Goal: Information Seeking & Learning: Learn about a topic

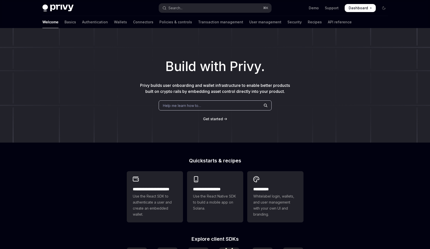
click at [86, 24] on div "Welcome Basics Authentication Wallets Connectors Policies & controls Transactio…" at bounding box center [196, 22] width 309 height 12
click at [137, 61] on h1 "Build with Privy." at bounding box center [215, 67] width 414 height 20
click at [114, 20] on link "Wallets" at bounding box center [120, 22] width 13 height 12
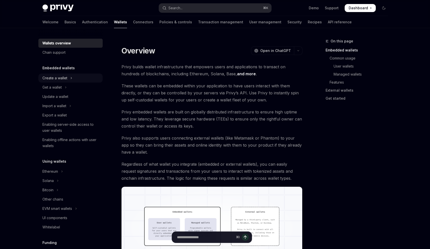
click at [70, 80] on button "Create a wallet" at bounding box center [70, 78] width 64 height 9
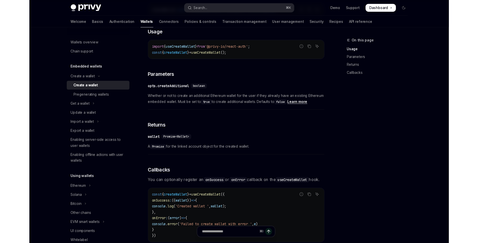
scroll to position [217, 0]
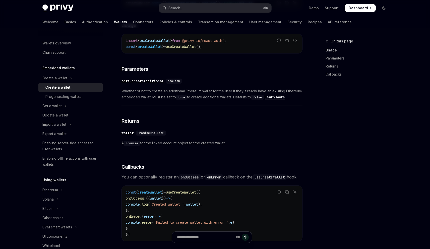
click at [306, 110] on div "On this page Usage Parameters Returns Callbacks Create a wallet Create a wallet…" at bounding box center [214, 97] width 353 height 572
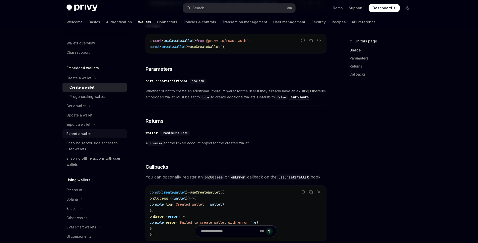
click at [105, 135] on div "Export a wallet" at bounding box center [95, 134] width 57 height 6
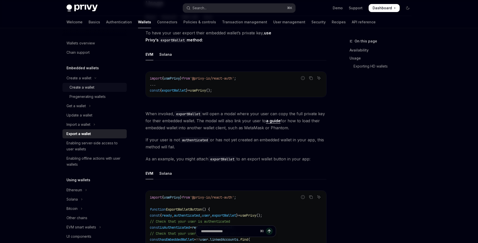
click at [89, 87] on div "Create a wallet" at bounding box center [82, 87] width 25 height 6
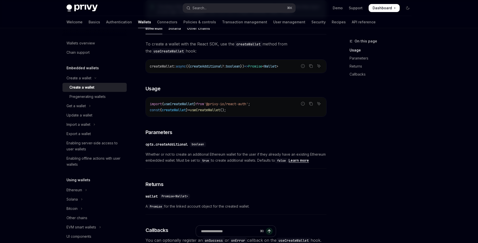
scroll to position [166, 0]
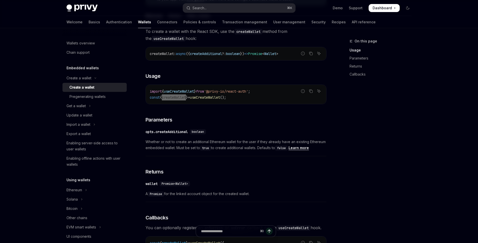
drag, startPoint x: 165, startPoint y: 100, endPoint x: 189, endPoint y: 102, distance: 24.6
click at [186, 100] on span "createWallet" at bounding box center [174, 97] width 24 height 5
click at [204, 94] on span "from" at bounding box center [200, 91] width 8 height 5
click at [211, 72] on div "To create a wallet with the React SDK, use the createWallet method from the use…" at bounding box center [236, 190] width 181 height 325
click at [195, 74] on div "To create a wallet with the React SDK, use the createWallet method from the use…" at bounding box center [236, 190] width 181 height 325
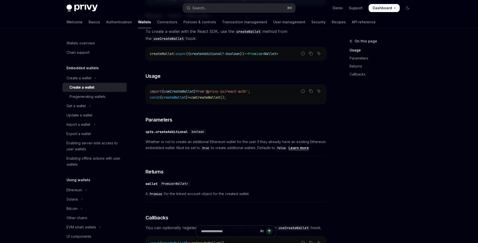
click at [179, 100] on span "createWallet" at bounding box center [174, 97] width 24 height 5
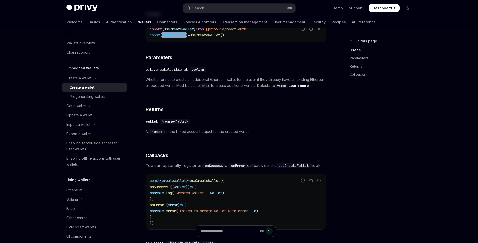
scroll to position [275, 0]
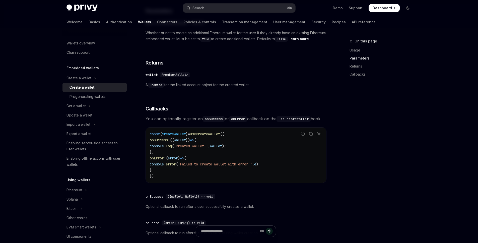
click at [226, 122] on span "You can optionally register an onSuccess or onError callback on the useCreateWa…" at bounding box center [236, 118] width 181 height 7
click at [201, 112] on h3 "​ Callbacks" at bounding box center [236, 108] width 181 height 7
click at [209, 122] on code "onSuccess" at bounding box center [214, 119] width 22 height 6
drag, startPoint x: 209, startPoint y: 122, endPoint x: 210, endPoint y: 119, distance: 3.3
click at [209, 122] on code "onSuccess" at bounding box center [214, 119] width 22 height 6
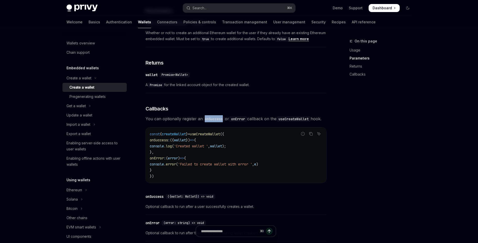
click at [221, 106] on div "To create a wallet with the React SDK, use the createWallet method from the use…" at bounding box center [236, 81] width 181 height 325
click at [314, 122] on span "You can optionally register an onSuccess or onError callback on the useCreateWa…" at bounding box center [236, 118] width 181 height 7
click at [217, 122] on span "You can optionally register an onSuccess or onError callback on the useCreateWa…" at bounding box center [236, 118] width 181 height 7
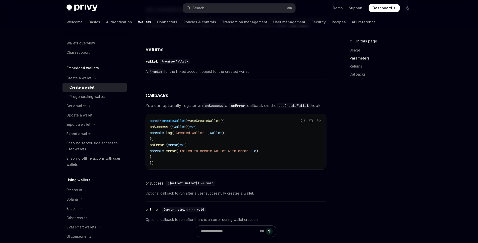
scroll to position [307, 0]
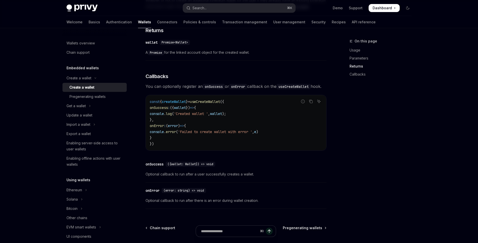
click at [207, 90] on span "You can optionally register an onSuccess or onError callback on the useCreateWa…" at bounding box center [236, 86] width 181 height 7
click at [203, 90] on span "You can optionally register an onSuccess or onError callback on the useCreateWa…" at bounding box center [236, 86] width 181 height 7
click at [91, 106] on icon "Toggle Get a wallet section" at bounding box center [90, 106] width 2 height 6
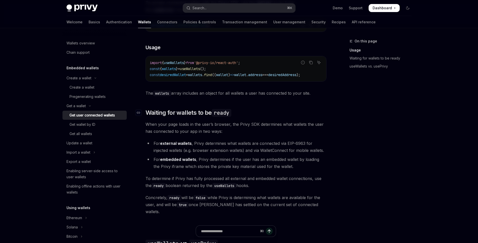
scroll to position [219, 0]
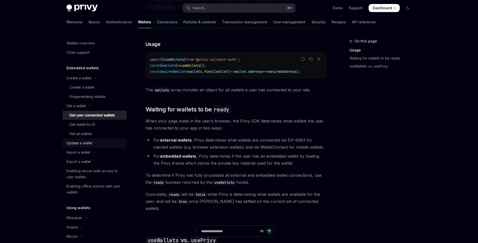
click at [98, 143] on div "Update a wallet" at bounding box center [95, 143] width 57 height 6
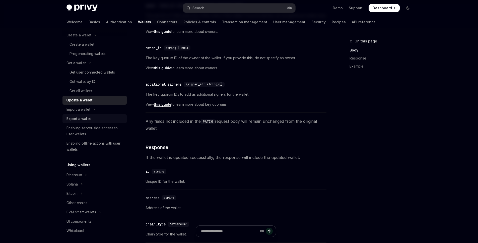
scroll to position [49, 0]
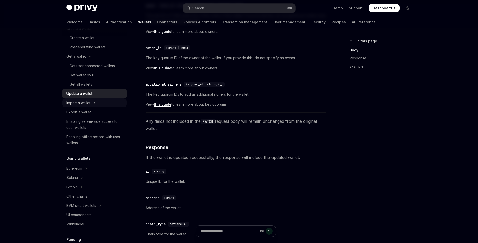
click at [95, 102] on icon "Toggle Import a wallet section" at bounding box center [94, 103] width 2 height 6
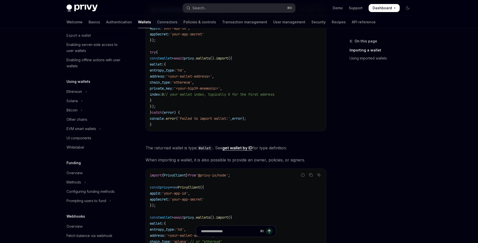
scroll to position [226, 0]
click at [195, 122] on code "import { PrivyClient } from '@privy-io/node' ; const privy = new PrivyClient ({…" at bounding box center [236, 66] width 172 height 120
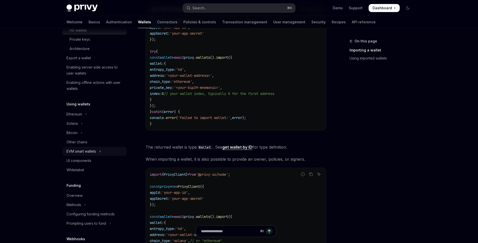
scroll to position [103, 0]
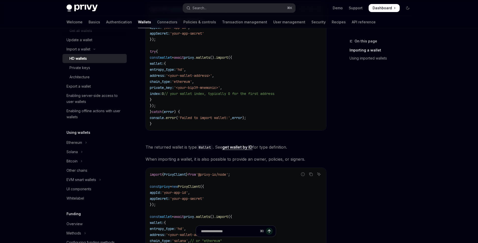
click at [217, 111] on code "import { PrivyClient } from '@privy-io/node' ; const privy = new PrivyClient ({…" at bounding box center [236, 66] width 172 height 120
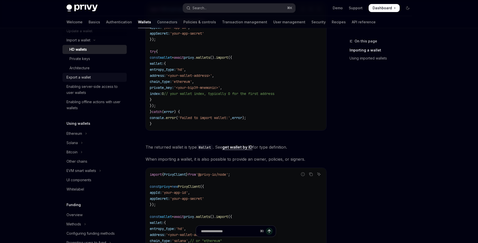
scroll to position [109, 0]
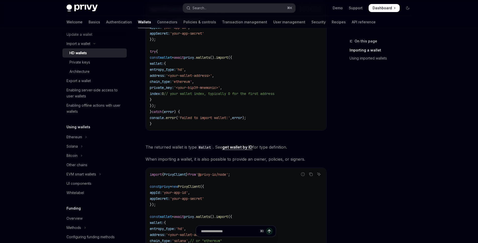
click at [192, 83] on span "'ethereum'" at bounding box center [182, 81] width 20 height 5
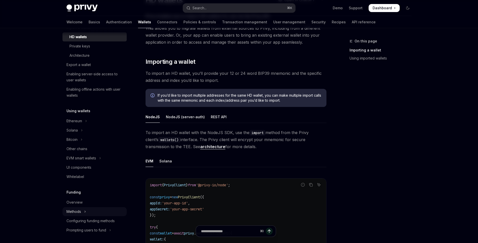
scroll to position [198, 0]
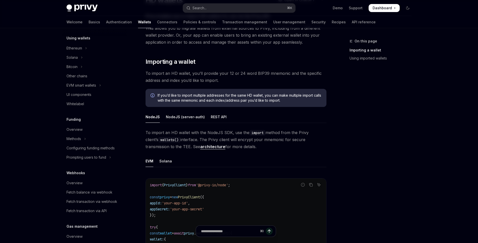
click at [85, 104] on div "Whitelabel" at bounding box center [95, 104] width 57 height 6
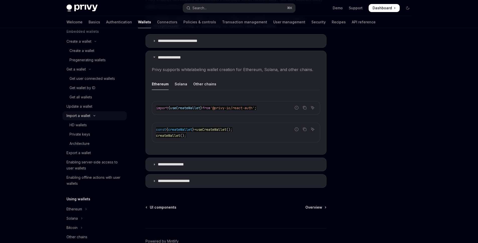
scroll to position [42, 0]
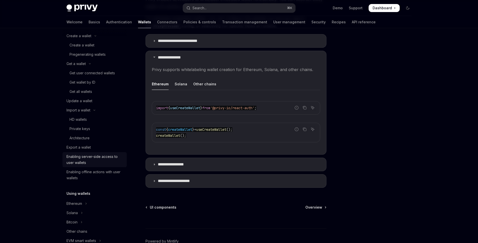
click at [98, 156] on div "Enabling server-side access to user wallets" at bounding box center [95, 160] width 57 height 12
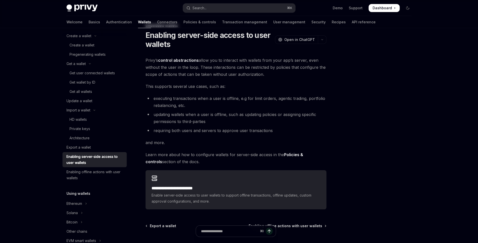
scroll to position [63, 0]
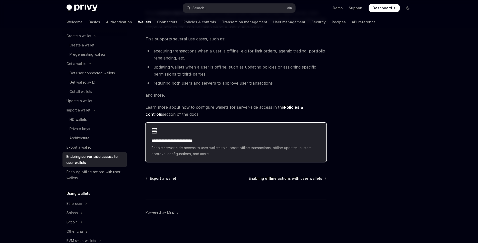
click at [205, 143] on h2 "**********" at bounding box center [236, 141] width 169 height 6
type textarea "*"
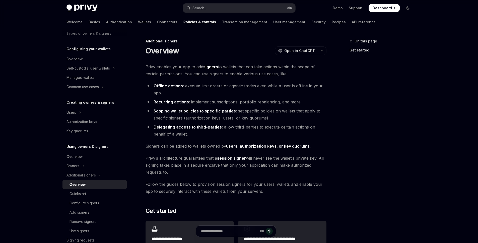
click at [350, 102] on div "On this page Get started" at bounding box center [378, 140] width 76 height 205
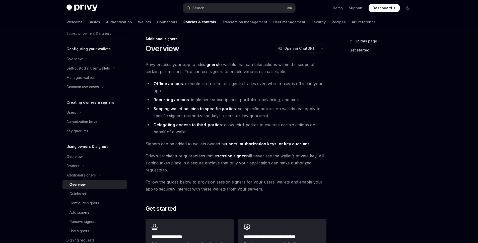
scroll to position [82, 0]
